Goal: Task Accomplishment & Management: Complete application form

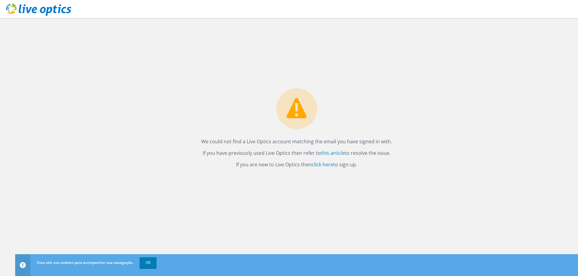
drag, startPoint x: 365, startPoint y: 143, endPoint x: 386, endPoint y: 143, distance: 20.9
click at [385, 143] on p "We could not find a Live Optics account matching the email you have signed in w…" at bounding box center [296, 141] width 191 height 8
click at [387, 142] on p "We could not find a Live Optics account matching the email you have signed in w…" at bounding box center [296, 141] width 191 height 8
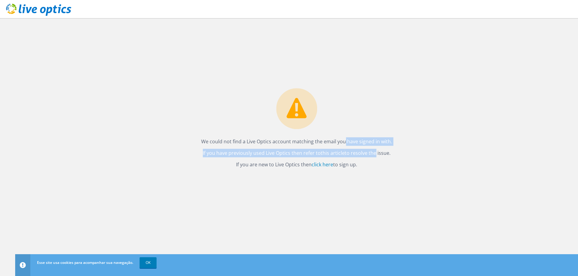
drag, startPoint x: 353, startPoint y: 146, endPoint x: 373, endPoint y: 147, distance: 20.3
click at [373, 147] on div "We could not find a Live Optics account matching the email you have signed in w…" at bounding box center [296, 130] width 203 height 84
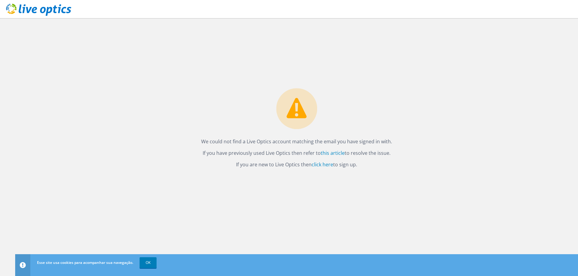
click at [308, 139] on p "We could not find a Live Optics account matching the email you have signed in w…" at bounding box center [296, 141] width 191 height 8
drag, startPoint x: 247, startPoint y: 143, endPoint x: 351, endPoint y: 142, distance: 103.4
click at [350, 142] on p "We could not find a Live Optics account matching the email you have signed in w…" at bounding box center [296, 141] width 191 height 8
click at [351, 142] on p "We could not find a Live Optics account matching the email you have signed in w…" at bounding box center [296, 141] width 191 height 8
drag, startPoint x: 266, startPoint y: 164, endPoint x: 272, endPoint y: 164, distance: 5.8
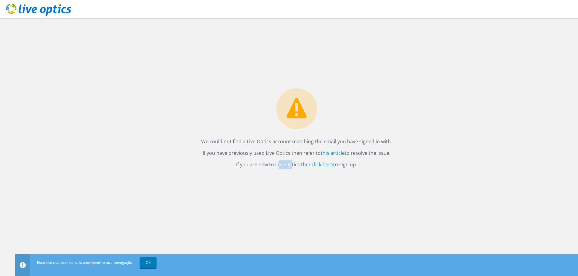
click at [271, 164] on p "If you are new to Live Optics then click here to sign up." at bounding box center [296, 164] width 191 height 8
click at [277, 165] on p "If you are new to Live Optics then click here to sign up." at bounding box center [296, 164] width 191 height 8
click at [150, 263] on link "OK" at bounding box center [148, 263] width 17 height 11
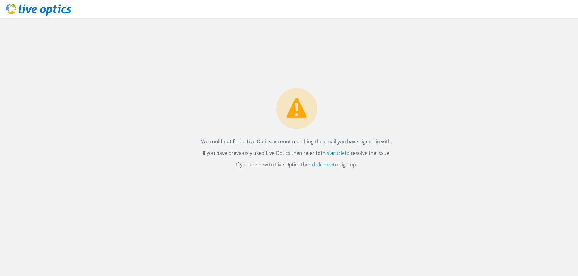
drag, startPoint x: 229, startPoint y: 143, endPoint x: 376, endPoint y: 142, distance: 146.5
click at [376, 142] on p "We could not find a Live Optics account matching the email you have signed in w…" at bounding box center [296, 141] width 191 height 8
click at [325, 165] on link "click here" at bounding box center [323, 164] width 22 height 7
